Goal: Ask a question

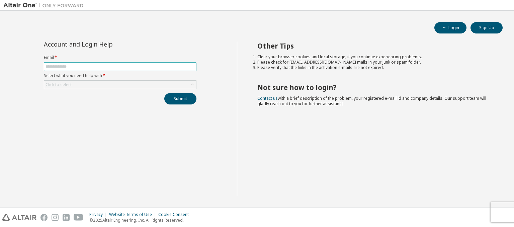
click at [180, 64] on input "text" at bounding box center [120, 66] width 149 height 5
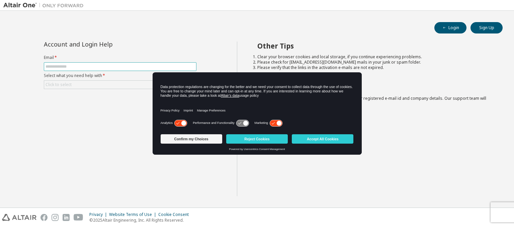
click at [119, 67] on input "text" at bounding box center [120, 66] width 149 height 5
type input "**********"
click at [105, 87] on div "Click to select" at bounding box center [120, 85] width 152 height 8
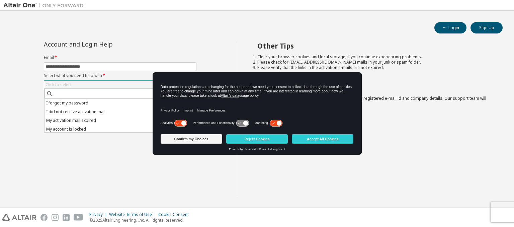
click at [105, 82] on div "Click to select" at bounding box center [120, 85] width 152 height 8
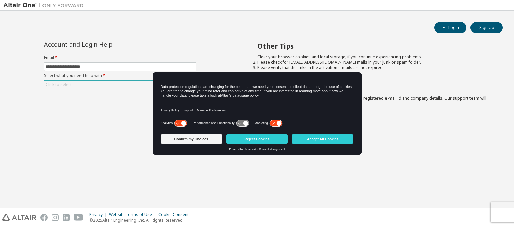
click at [105, 82] on div "Click to select" at bounding box center [120, 85] width 152 height 8
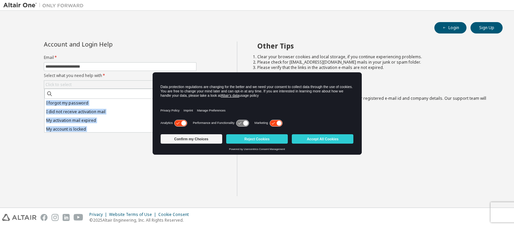
click at [97, 147] on div "**********" at bounding box center [120, 119] width 234 height 155
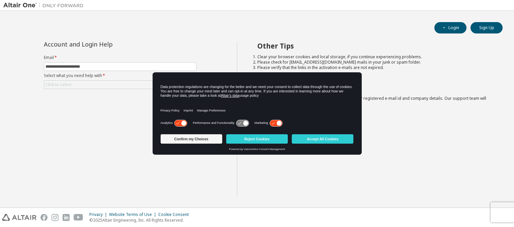
click at [365, 122] on div "Other Tips Clear your browser cookies and local storage, if you continue experi…" at bounding box center [374, 119] width 274 height 155
click at [203, 137] on button "Confirm my Choices" at bounding box center [192, 138] width 62 height 9
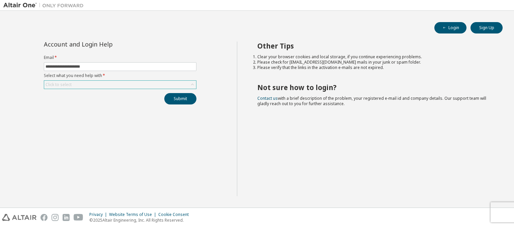
click at [155, 88] on div "Click to select" at bounding box center [120, 84] width 153 height 9
click at [178, 88] on div "Click to select" at bounding box center [120, 85] width 152 height 8
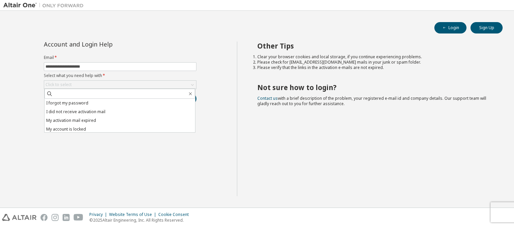
click at [325, 146] on div "Other Tips Clear your browser cookies and local storage, if you continue experi…" at bounding box center [374, 119] width 274 height 155
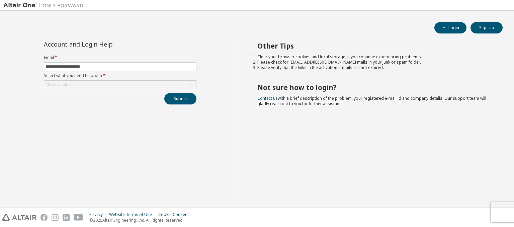
click at [430, 32] on div "Login Sign Up" at bounding box center [256, 27] width 491 height 11
click at [443, 30] on span "button" at bounding box center [444, 27] width 5 height 5
